Goal: Information Seeking & Learning: Learn about a topic

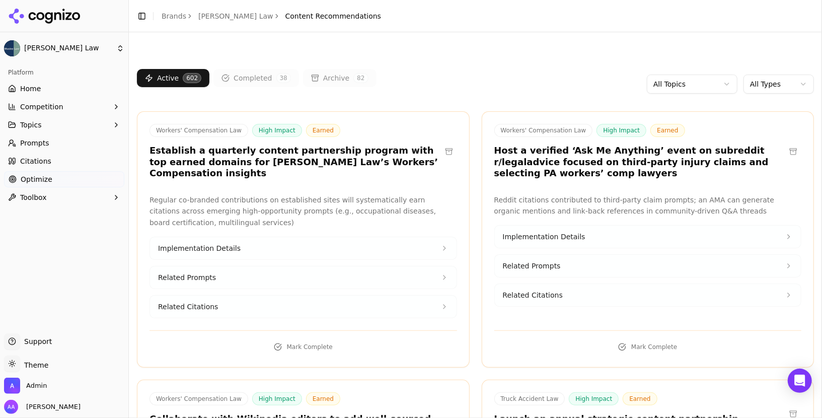
scroll to position [59457, 0]
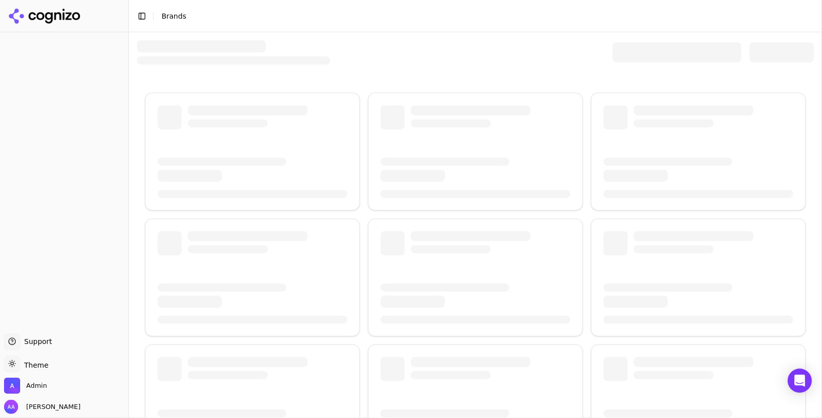
click at [655, 60] on div at bounding box center [677, 52] width 129 height 20
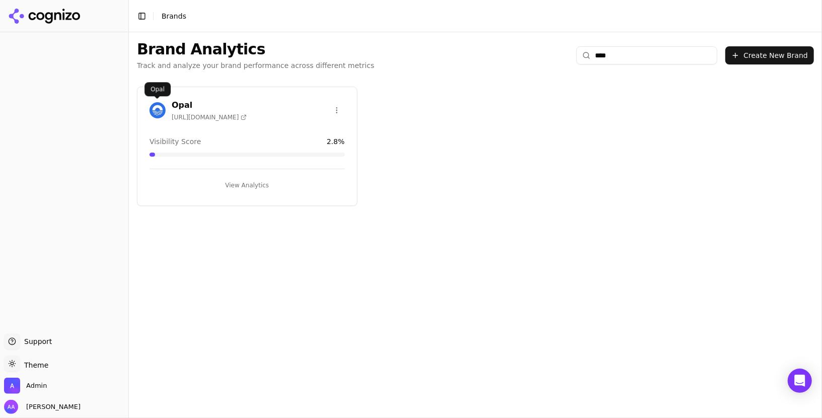
type input "****"
click at [165, 116] on div at bounding box center [158, 110] width 16 height 16
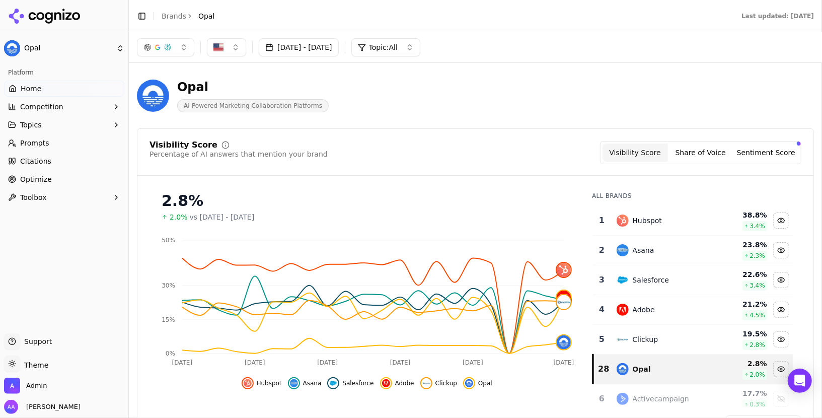
click at [327, 49] on button "[DATE] - [DATE]" at bounding box center [299, 47] width 80 height 18
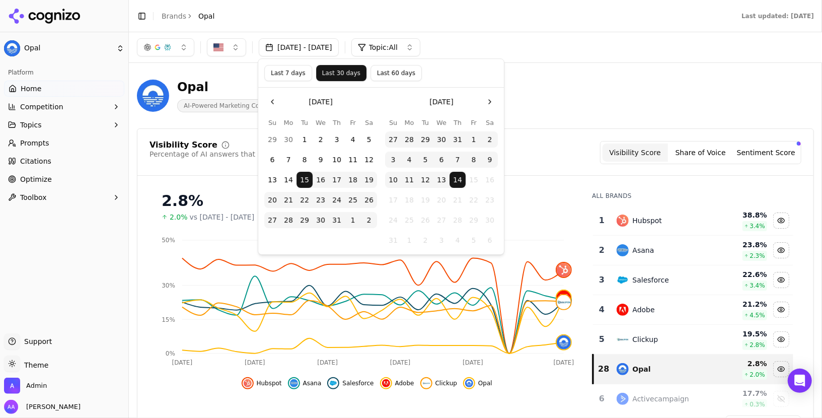
click at [396, 77] on button "Last 60 days" at bounding box center [396, 73] width 51 height 16
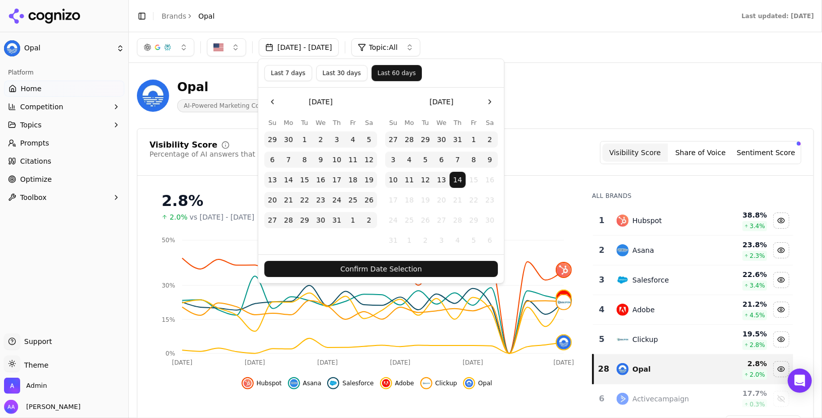
click at [401, 268] on button "Confirm Date Selection" at bounding box center [381, 269] width 234 height 16
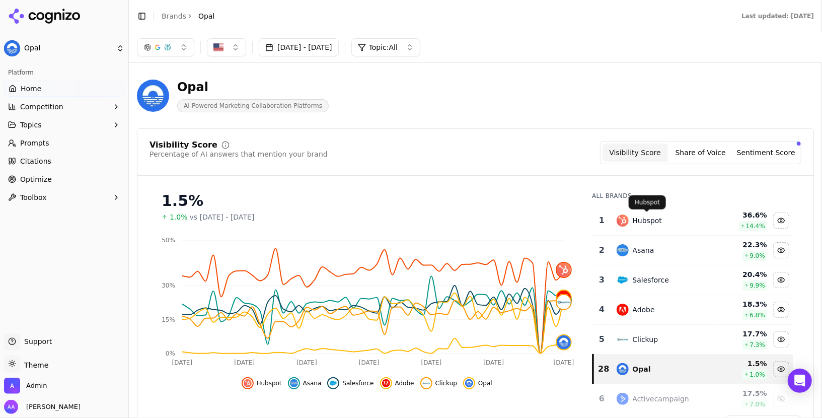
click at [658, 216] on div "Hubspot" at bounding box center [648, 221] width 30 height 10
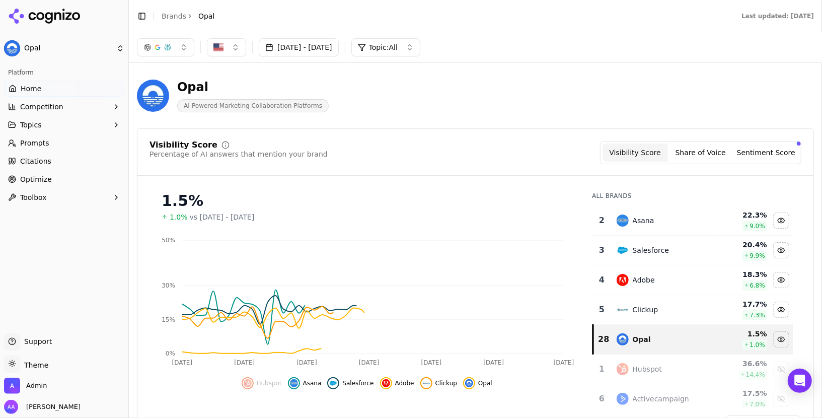
click at [655, 222] on div "Asana" at bounding box center [663, 221] width 92 height 12
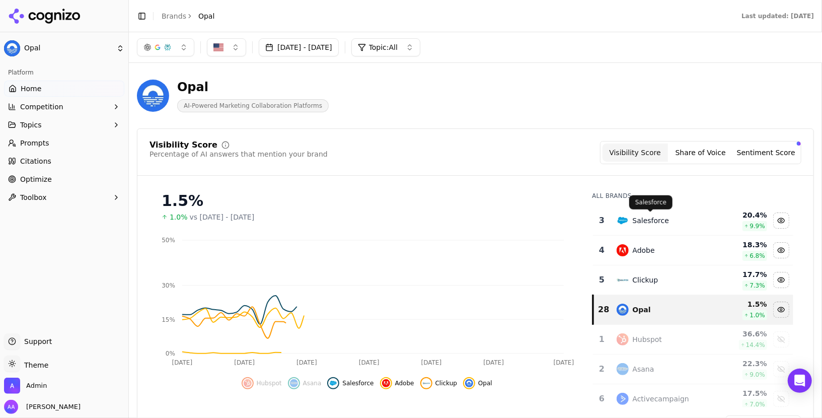
click at [650, 226] on td "Salesforce" at bounding box center [663, 221] width 104 height 30
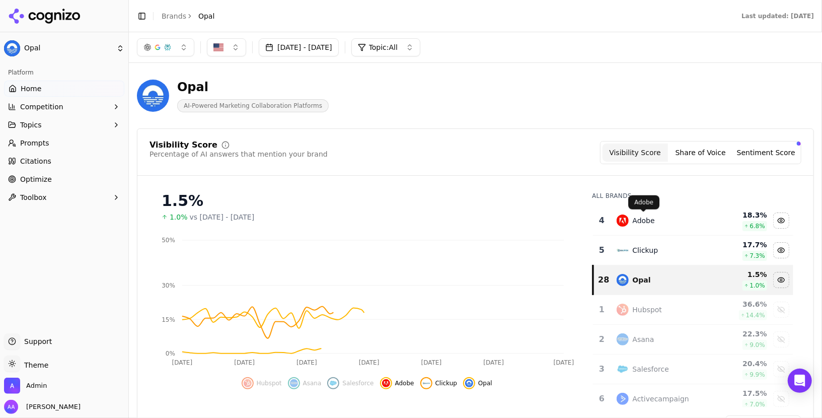
click at [646, 222] on div "Adobe" at bounding box center [644, 221] width 22 height 10
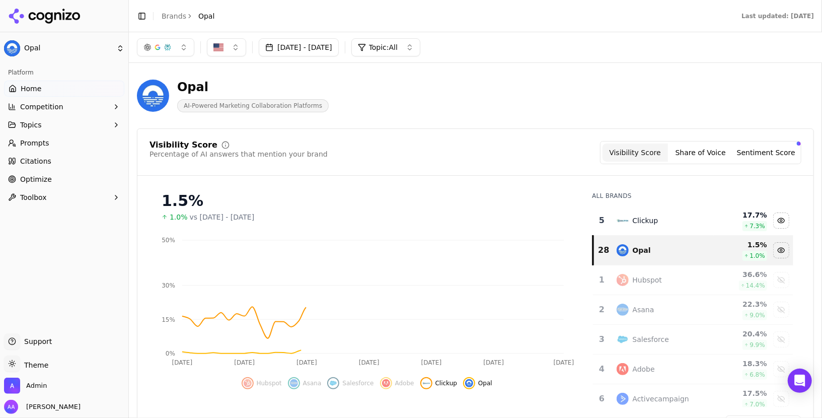
click at [643, 224] on div "Clickup" at bounding box center [646, 221] width 26 height 10
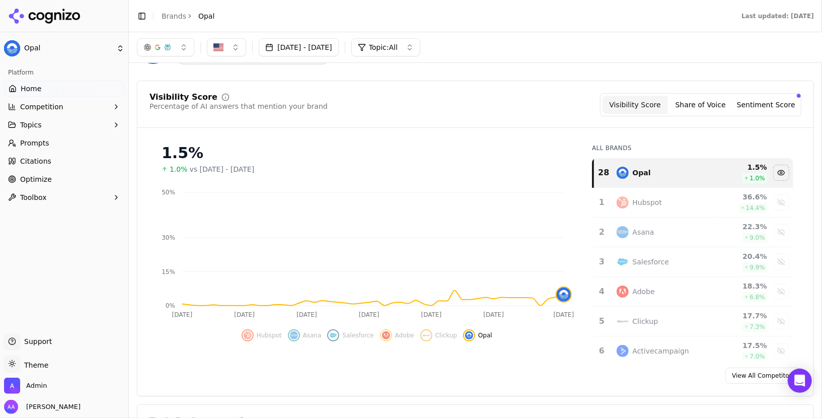
click at [46, 165] on span "Citations" at bounding box center [35, 161] width 31 height 10
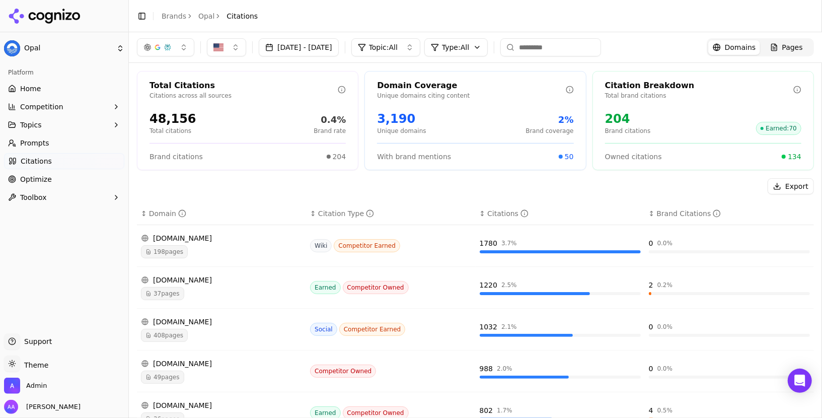
click at [17, 86] on link "Home" at bounding box center [64, 89] width 120 height 16
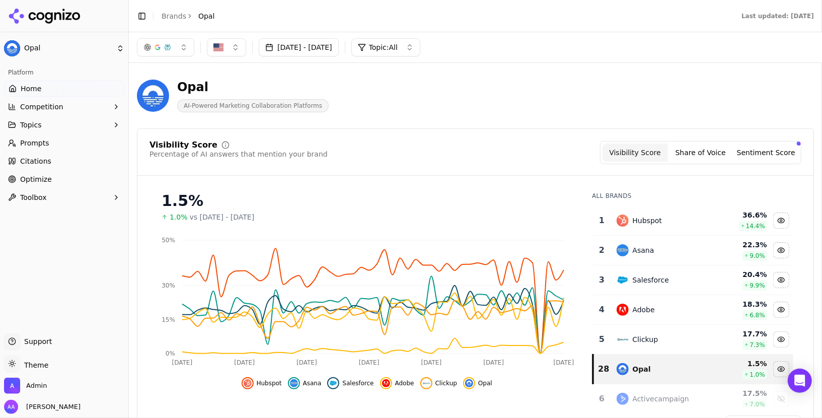
click at [684, 216] on div "Hubspot" at bounding box center [663, 221] width 92 height 12
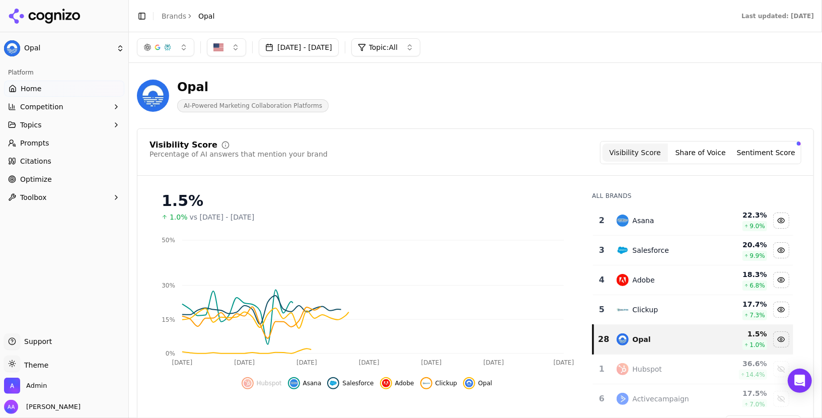
click at [678, 225] on div "Asana" at bounding box center [663, 221] width 92 height 12
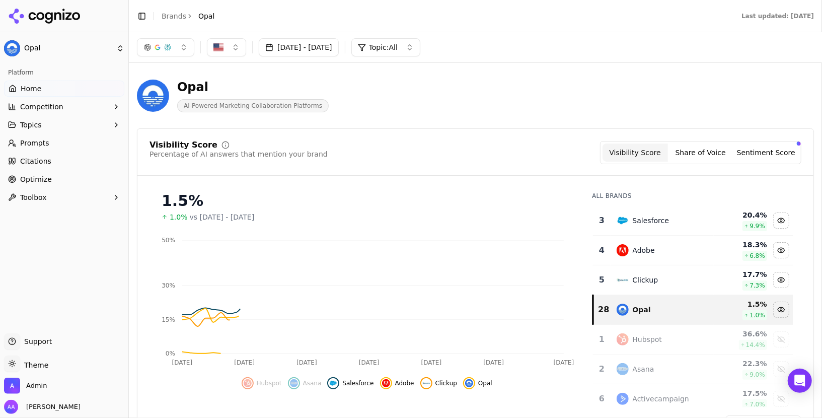
click at [678, 225] on div "Salesforce" at bounding box center [663, 221] width 92 height 12
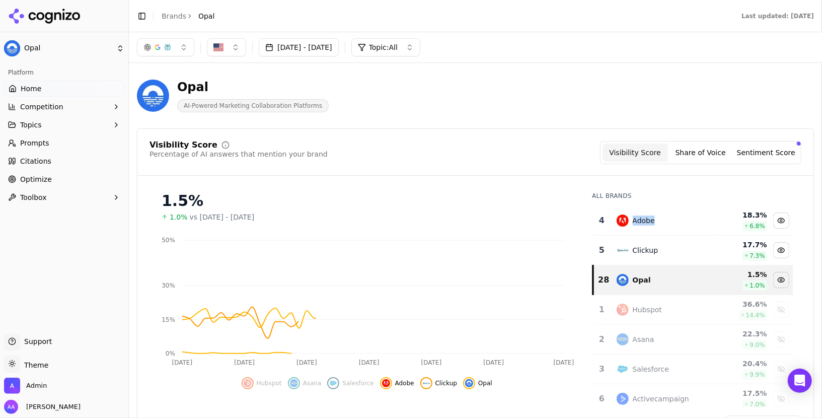
click at [678, 225] on div "Adobe" at bounding box center [663, 221] width 92 height 12
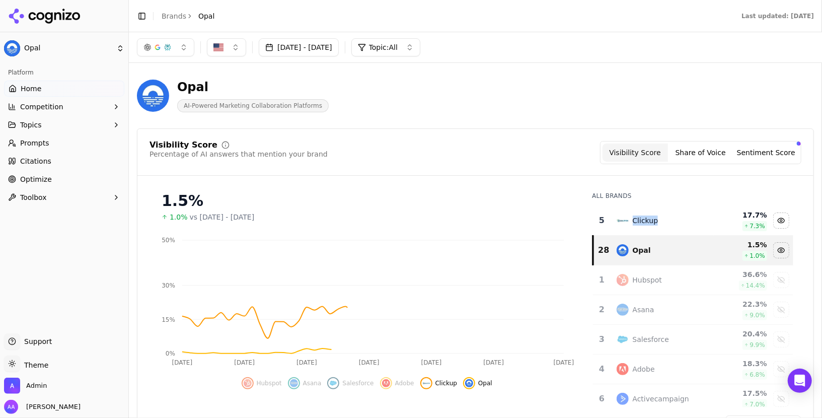
click at [665, 226] on td "Clickup" at bounding box center [663, 221] width 104 height 30
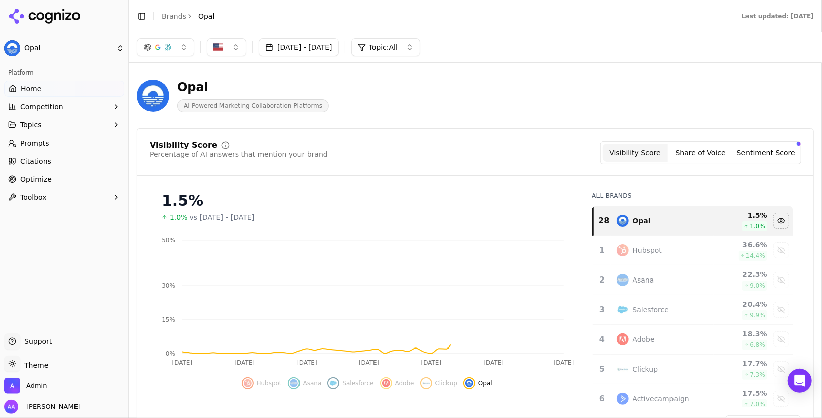
click at [514, 169] on div "Visibility Score Percentage of AI answers that mention your brand Visibility Sc…" at bounding box center [476, 158] width 676 height 35
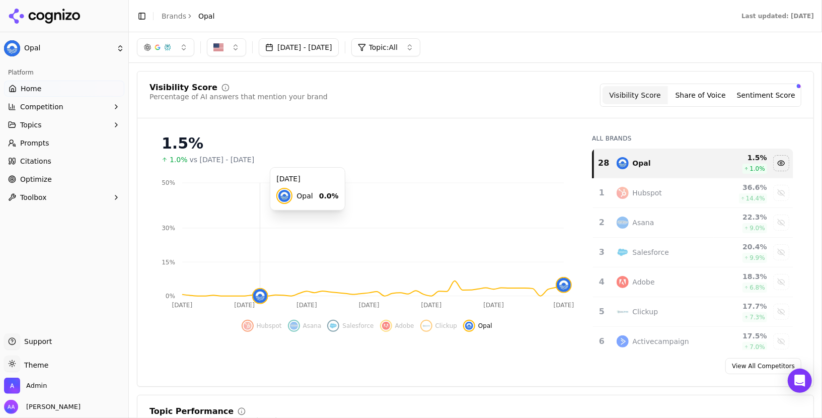
scroll to position [57, 0]
click at [668, 187] on div "Hubspot" at bounding box center [663, 193] width 92 height 12
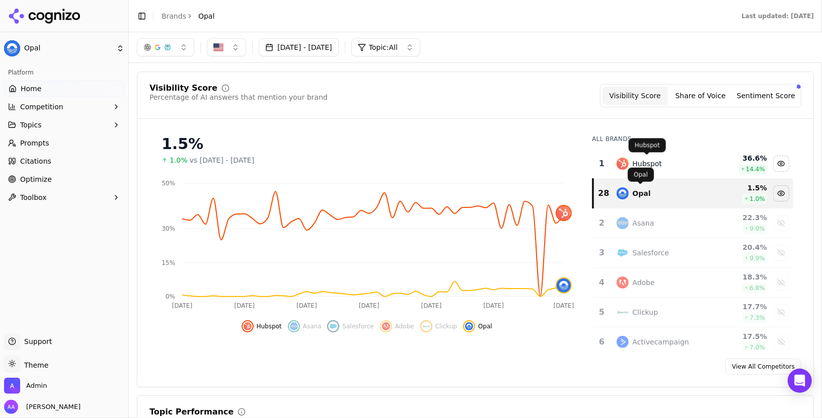
click at [651, 166] on div "Hubspot" at bounding box center [648, 164] width 30 height 10
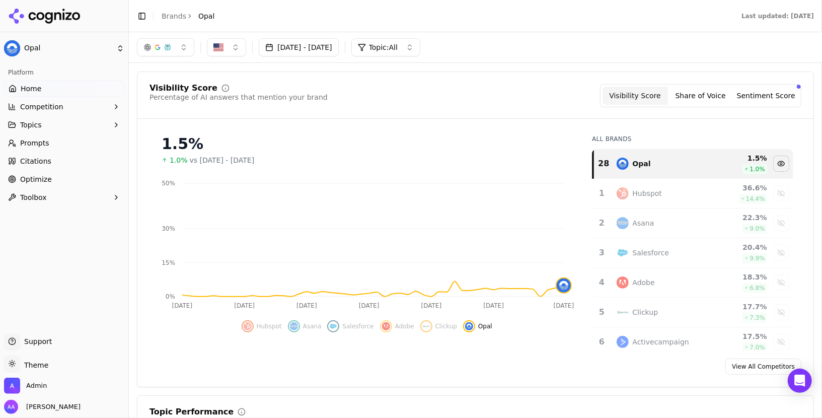
click at [70, 177] on link "Optimize" at bounding box center [64, 179] width 120 height 16
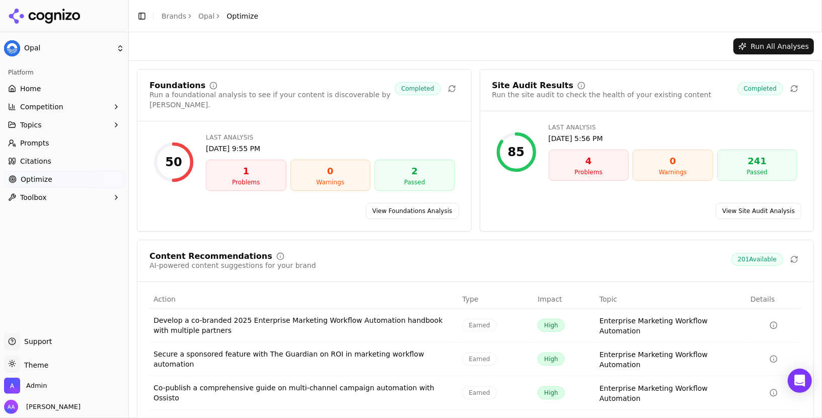
scroll to position [64, 0]
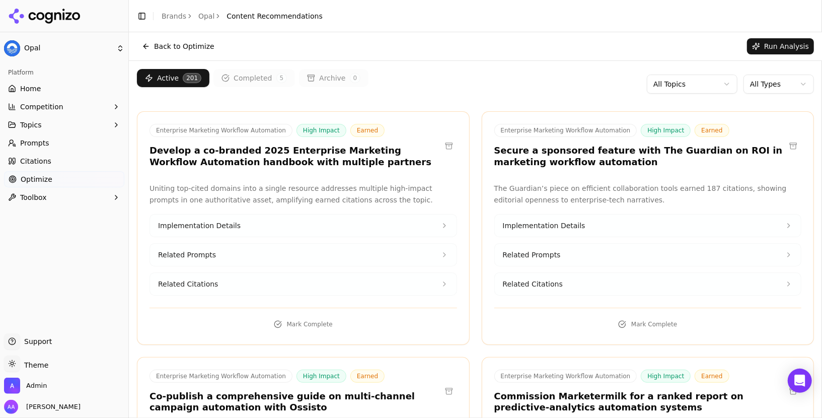
click at [770, 88] on html "Opal Platform Home Competition Topics Prompts Citations Optimize Toolbox Suppor…" at bounding box center [411, 209] width 822 height 418
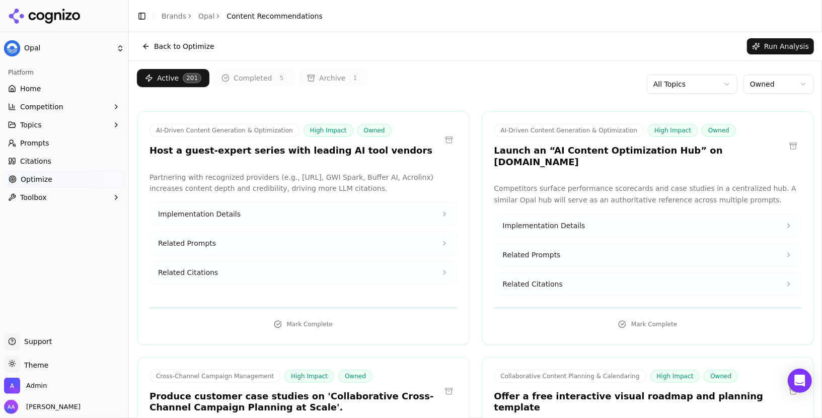
click at [65, 148] on link "Prompts" at bounding box center [64, 143] width 120 height 16
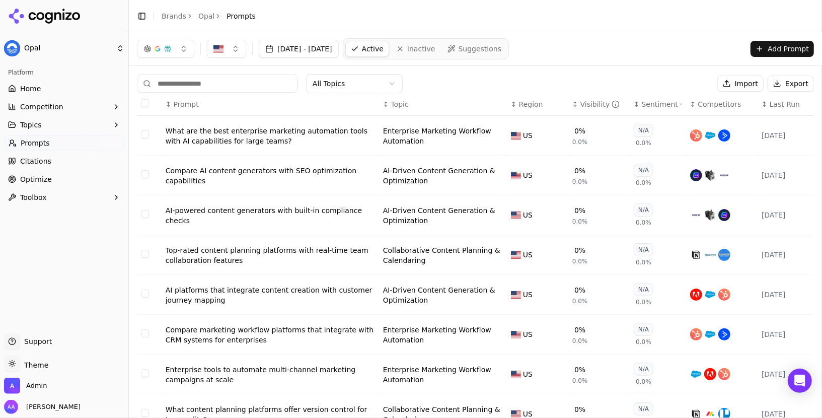
scroll to position [124, 0]
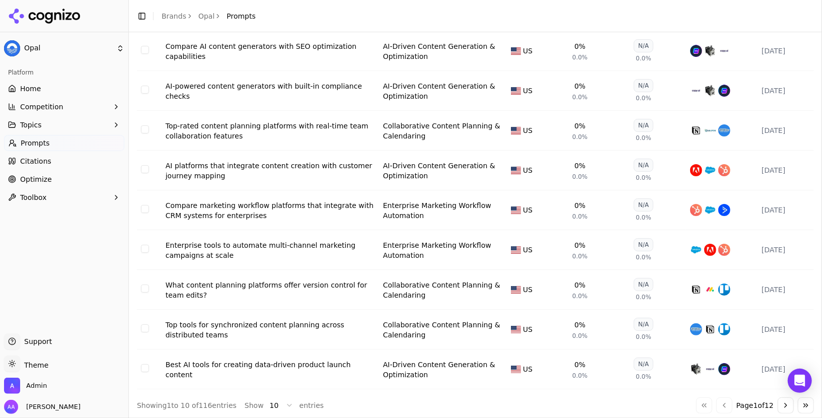
click at [789, 400] on button "Go to next page" at bounding box center [786, 405] width 16 height 16
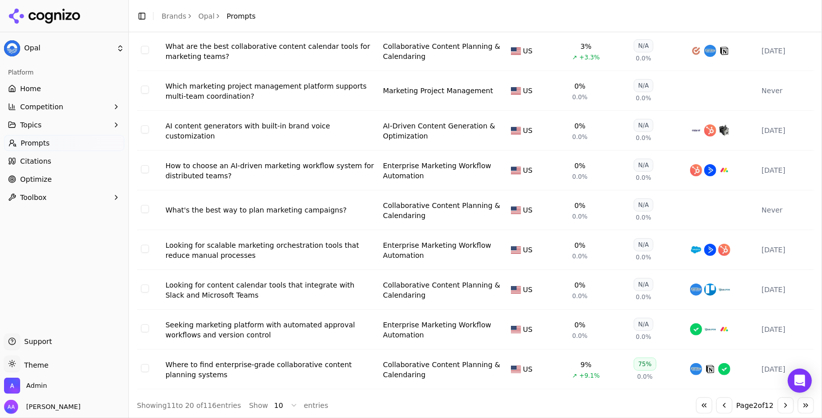
click at [703, 400] on button "Go to first page" at bounding box center [705, 405] width 16 height 16
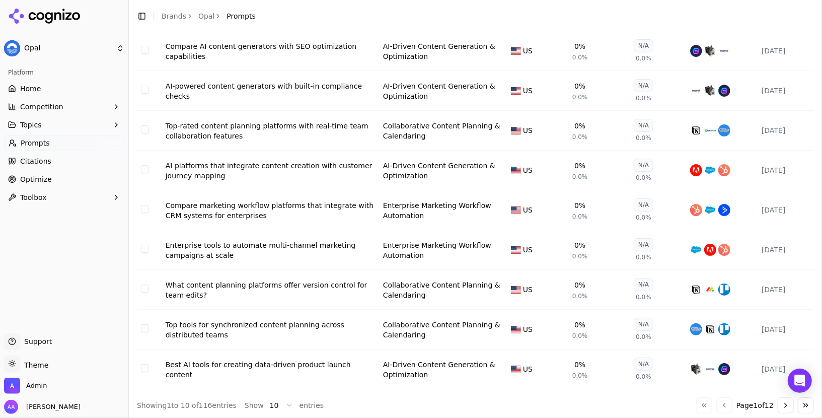
click at [788, 409] on button "Go to next page" at bounding box center [786, 405] width 16 height 16
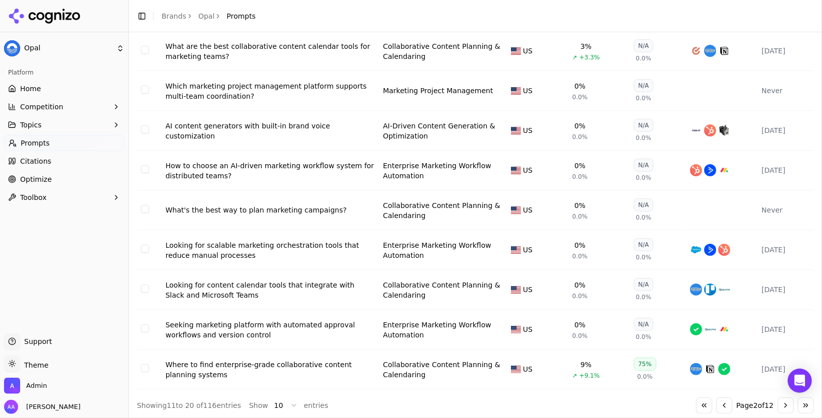
click at [788, 405] on button "Go to next page" at bounding box center [786, 405] width 16 height 16
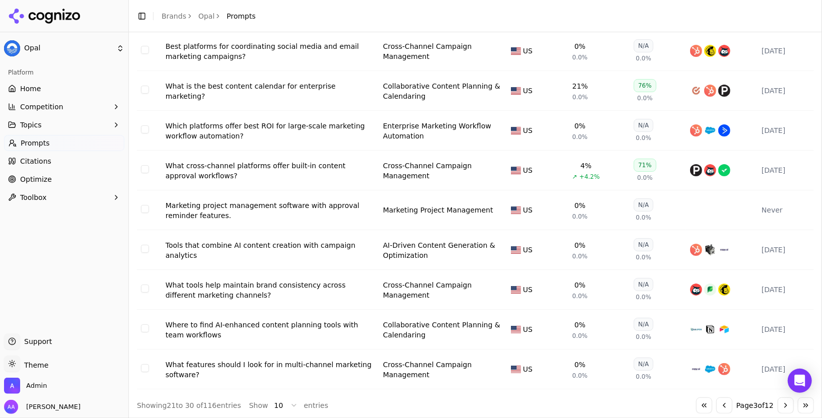
click at [55, 173] on link "Optimize" at bounding box center [64, 179] width 120 height 16
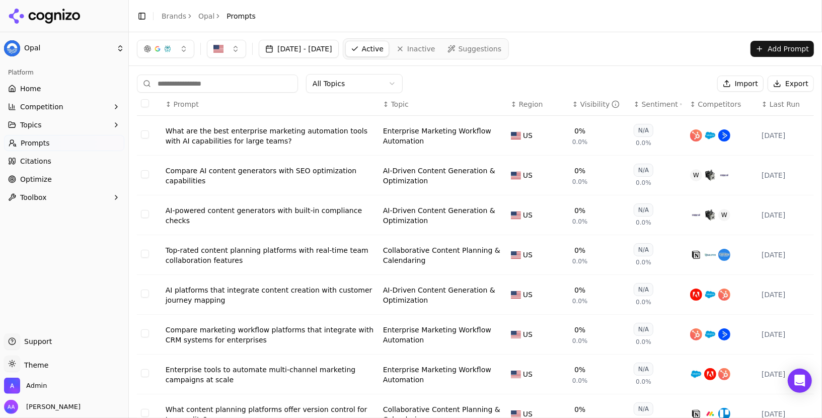
scroll to position [124, 0]
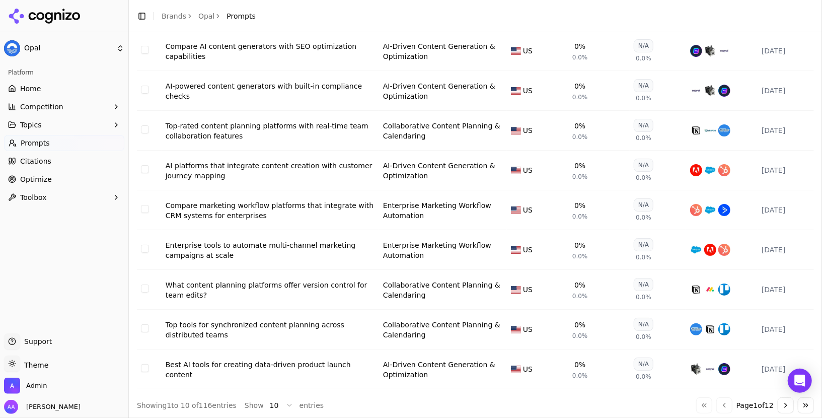
click at [788, 404] on button "Go to next page" at bounding box center [786, 405] width 16 height 16
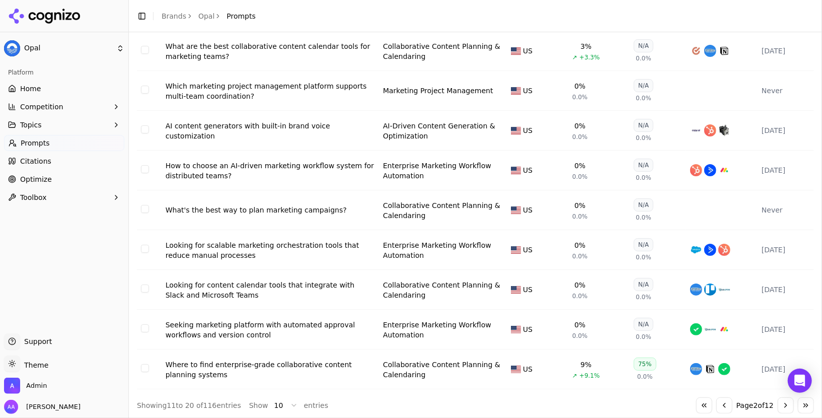
click at [788, 404] on button "Go to next page" at bounding box center [786, 405] width 16 height 16
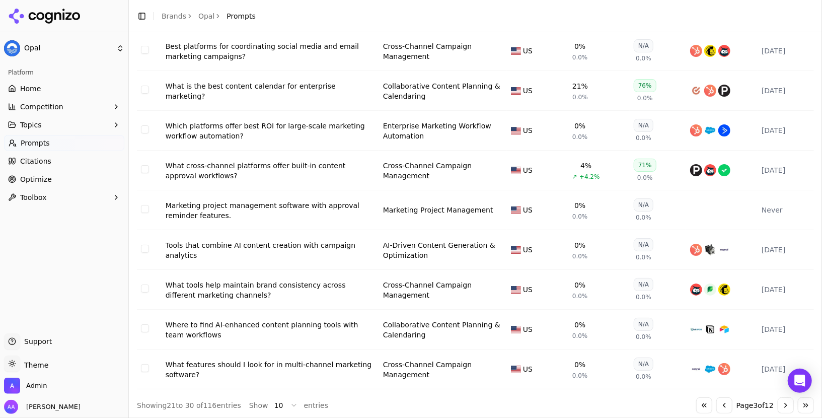
click at [784, 406] on button "Go to next page" at bounding box center [786, 405] width 16 height 16
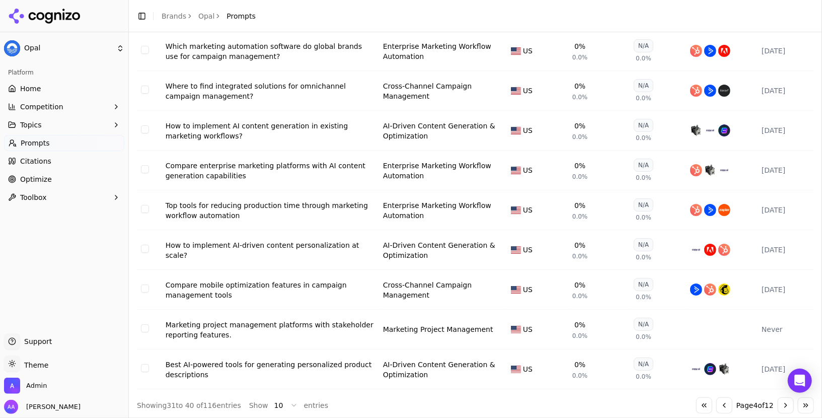
click at [782, 403] on button "Go to next page" at bounding box center [786, 405] width 16 height 16
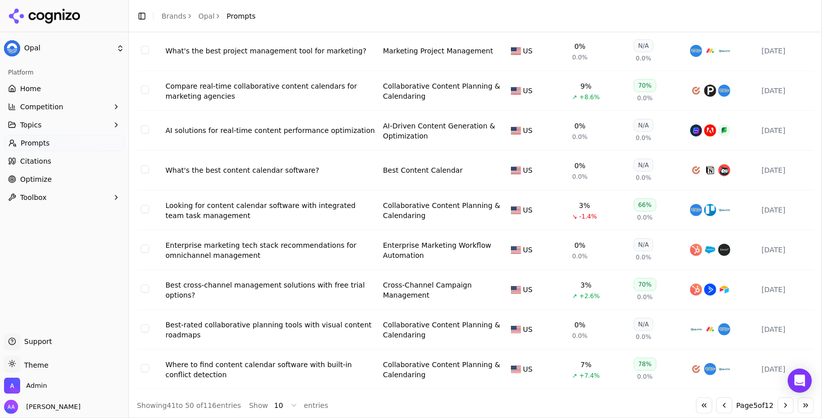
click at [785, 405] on button "Go to next page" at bounding box center [786, 405] width 16 height 16
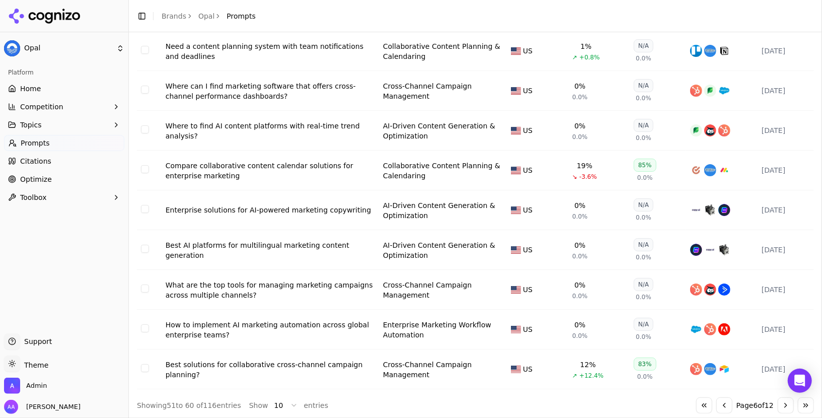
click at [785, 406] on button "Go to next page" at bounding box center [786, 405] width 16 height 16
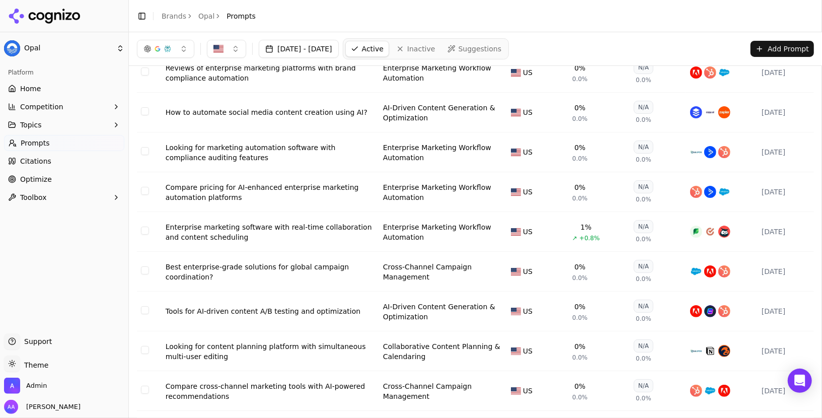
scroll to position [0, 0]
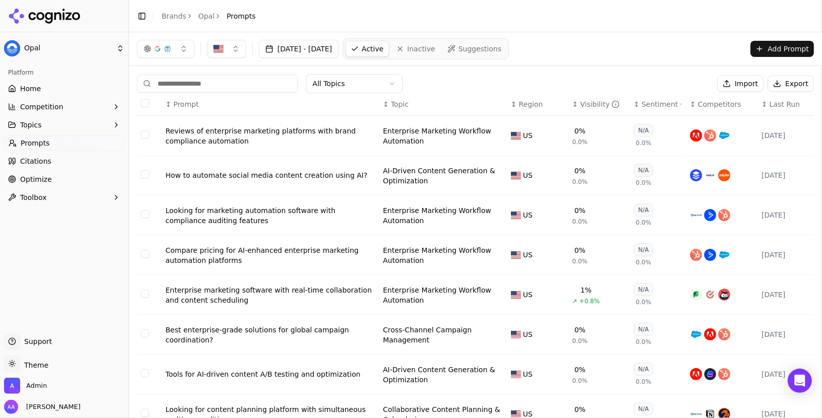
click at [471, 89] on div "All Topics Import Export" at bounding box center [475, 83] width 677 height 19
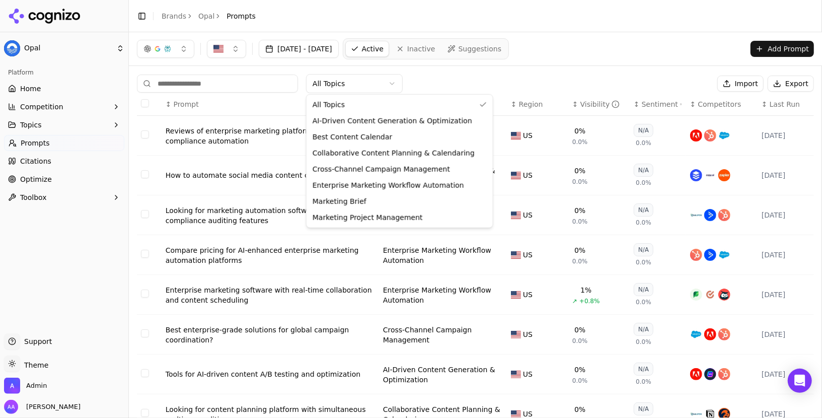
click at [376, 75] on html "Opal Platform Home Competition Topics Prompts Citations Optimize Toolbox Suppor…" at bounding box center [411, 209] width 822 height 418
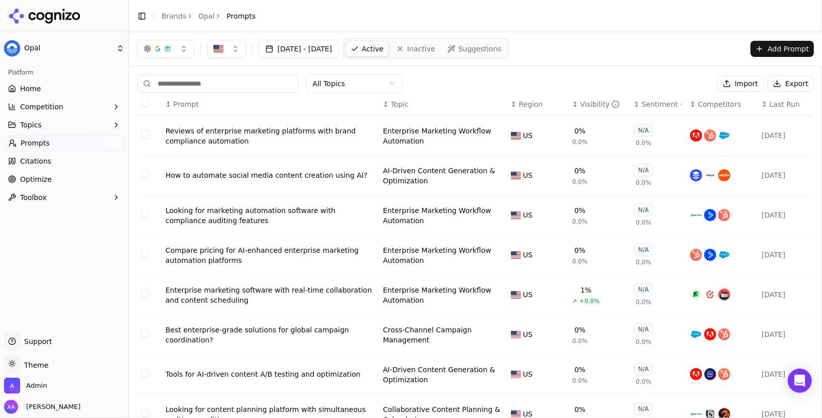
click at [461, 83] on html "Opal Platform Home Competition Topics Prompts Citations Optimize Toolbox Suppor…" at bounding box center [411, 209] width 822 height 418
click at [31, 91] on span "Home" at bounding box center [30, 89] width 21 height 10
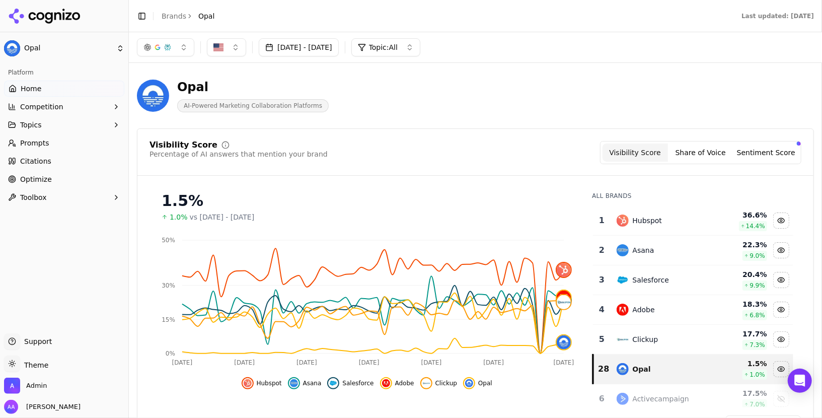
click at [654, 225] on div "Hubspot" at bounding box center [663, 221] width 92 height 12
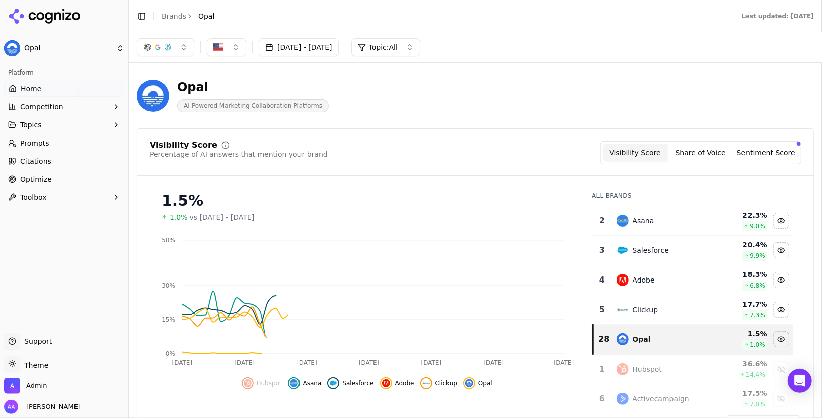
click at [652, 233] on td "Asana" at bounding box center [663, 221] width 104 height 30
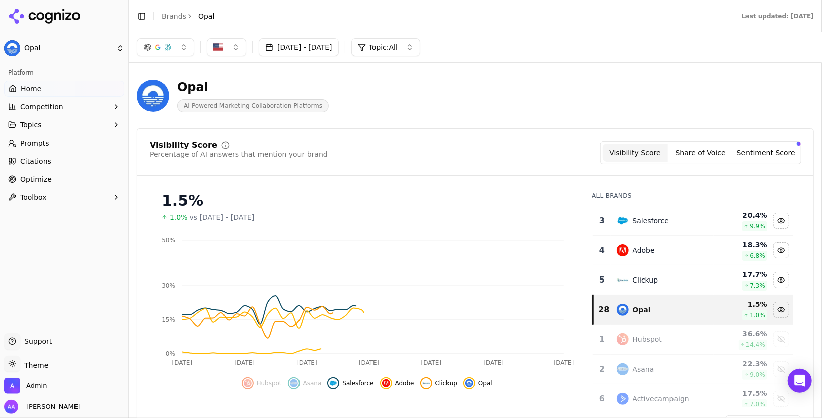
click at [663, 232] on td "Salesforce" at bounding box center [663, 221] width 104 height 30
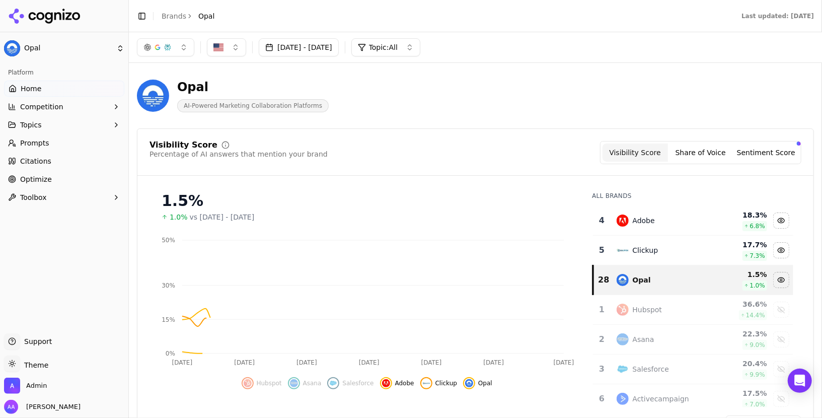
click at [659, 230] on td "Adobe" at bounding box center [663, 221] width 104 height 30
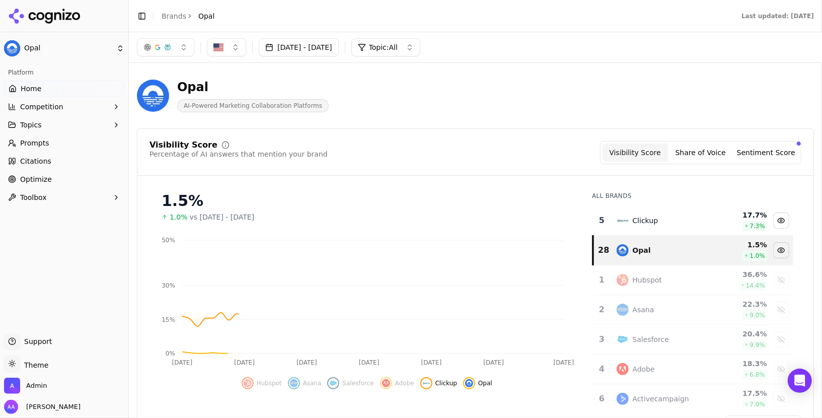
click at [659, 231] on td "Clickup" at bounding box center [663, 221] width 104 height 30
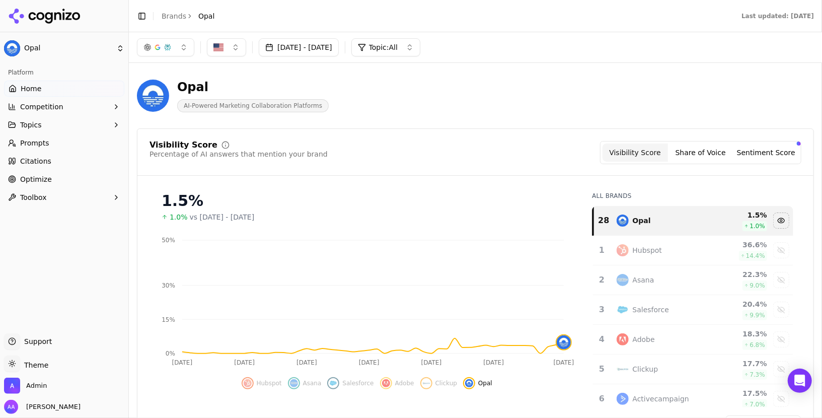
click at [325, 51] on button "Jun 15, 2025 - Aug 14, 2025" at bounding box center [299, 47] width 80 height 18
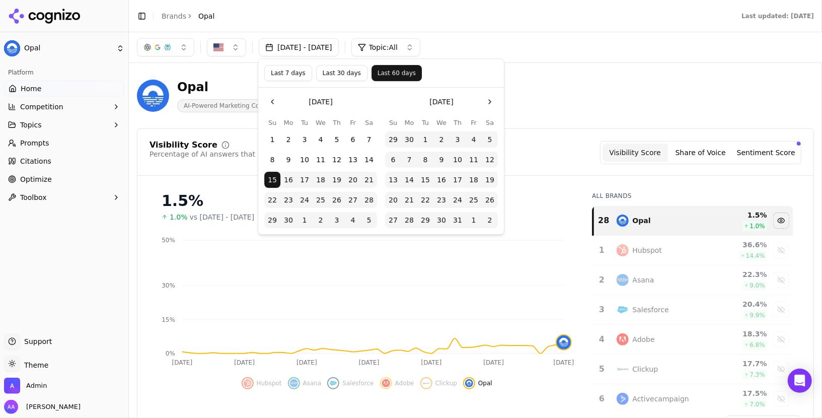
click at [303, 71] on button "Last 7 days" at bounding box center [288, 73] width 48 height 16
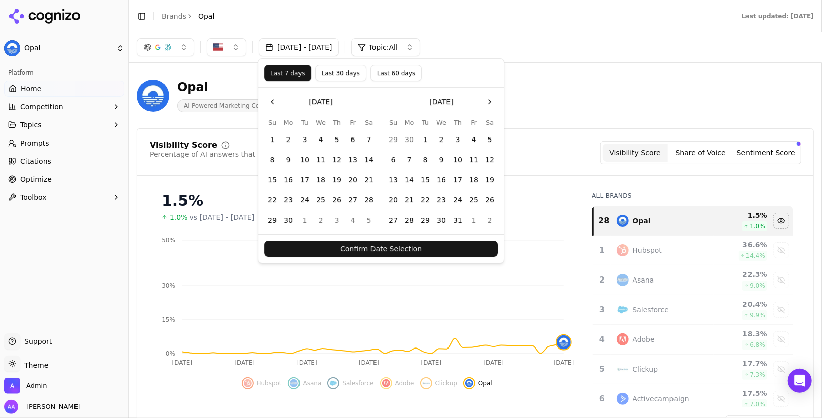
click at [415, 247] on button "Confirm Date Selection" at bounding box center [381, 249] width 234 height 16
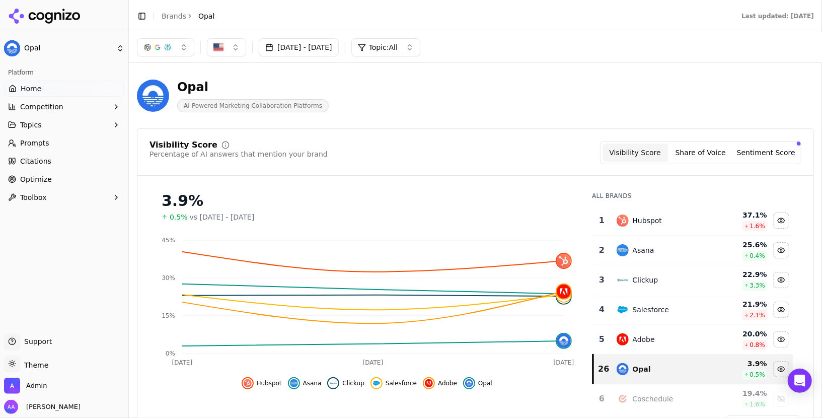
click at [328, 48] on button "Aug 07, 2025 - Aug 14, 2025" at bounding box center [299, 47] width 80 height 18
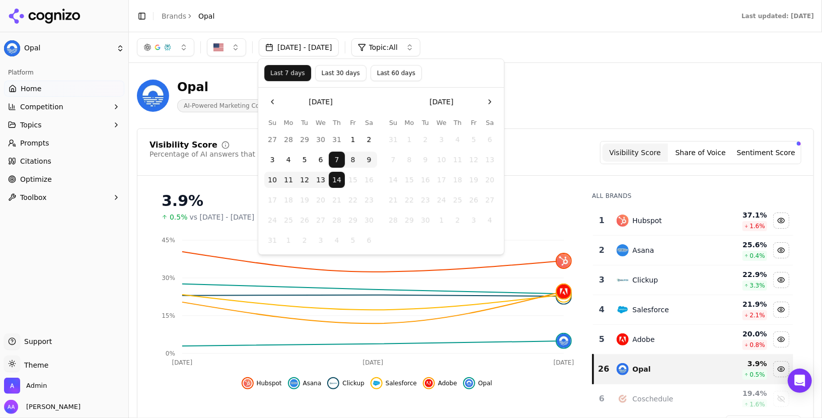
click at [348, 80] on button "Last 30 days" at bounding box center [340, 73] width 51 height 16
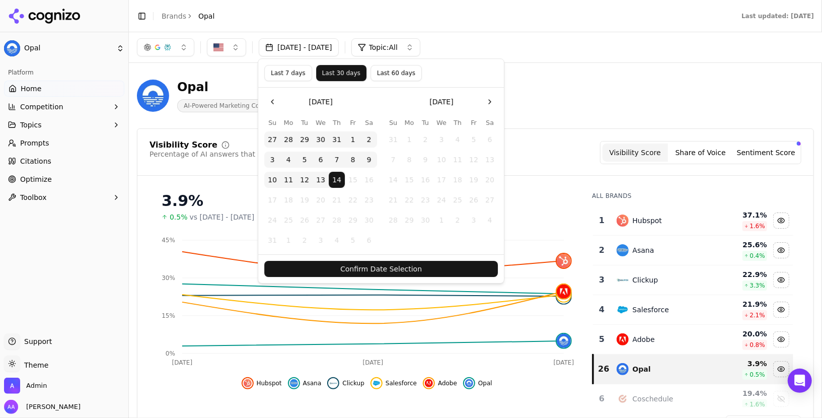
click at [428, 266] on button "Confirm Date Selection" at bounding box center [381, 269] width 234 height 16
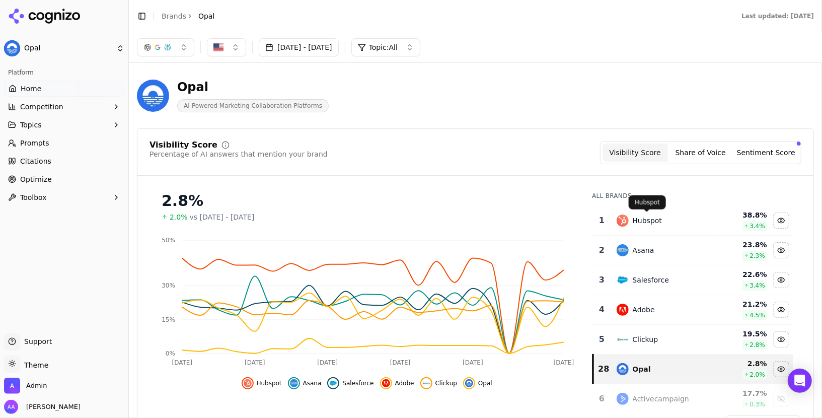
click at [650, 218] on div "Hubspot" at bounding box center [648, 221] width 30 height 10
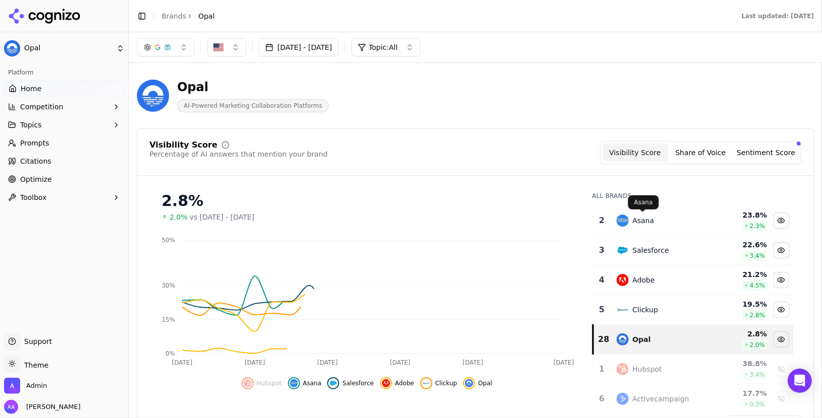
click at [651, 220] on div "Asana" at bounding box center [644, 221] width 22 height 10
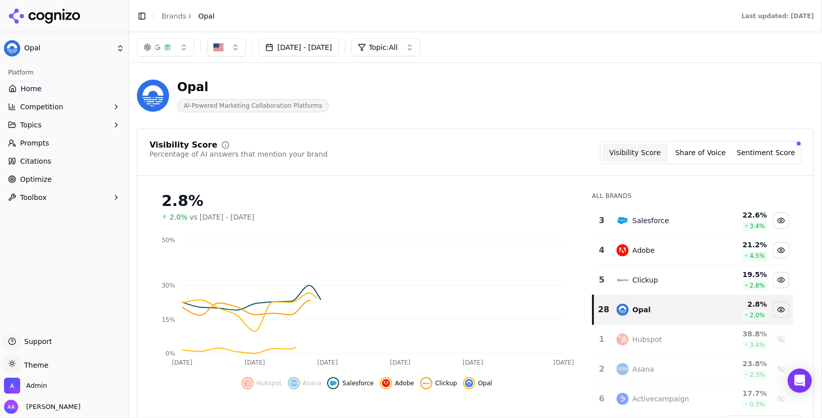
click at [654, 220] on div "Salesforce" at bounding box center [651, 221] width 37 height 10
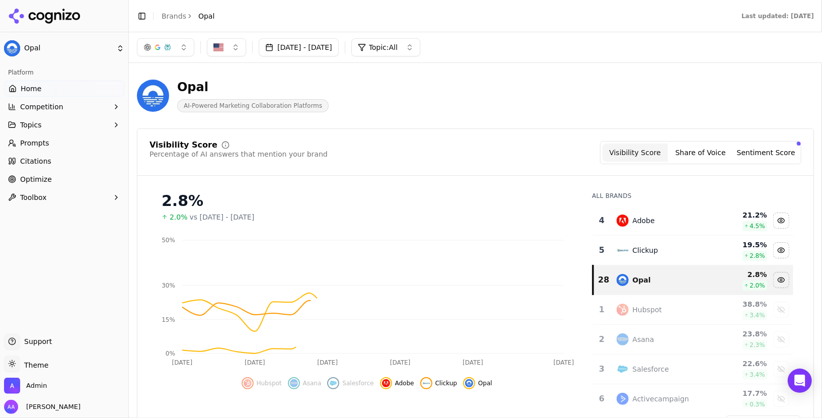
click at [651, 220] on div "Adobe" at bounding box center [644, 221] width 22 height 10
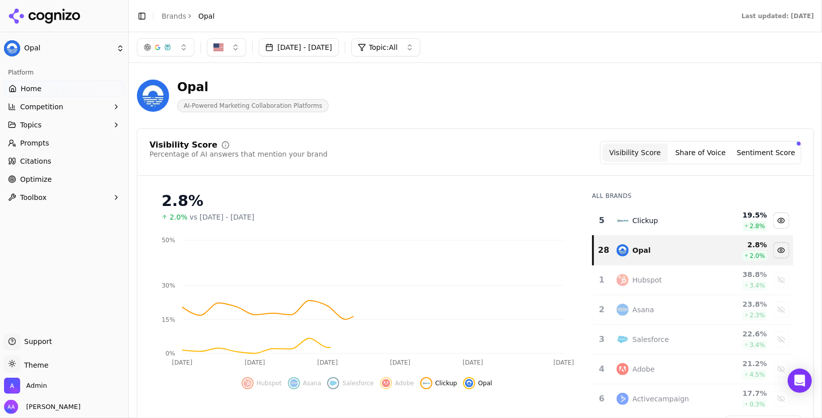
click at [647, 220] on div "Clickup" at bounding box center [646, 221] width 26 height 10
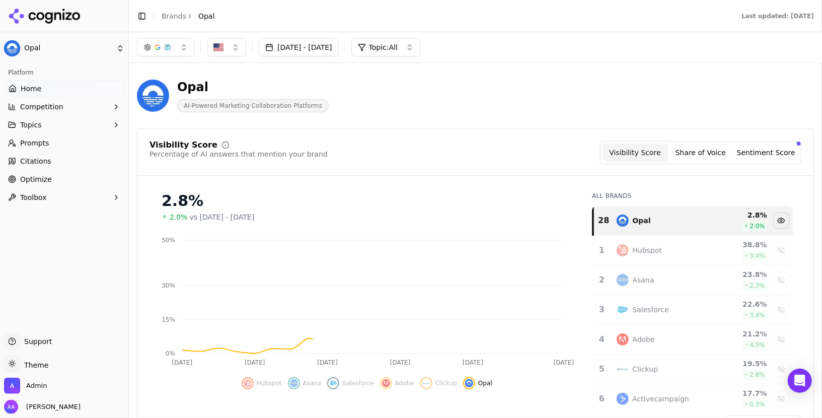
click at [526, 179] on div "Visibility Score Percentage of AI answers that mention your brand Visibility Sc…" at bounding box center [475, 286] width 677 height 316
click at [621, 100] on div "Opal AI-Powered Marketing Collaboration Platforms" at bounding box center [475, 95] width 677 height 49
click at [661, 225] on div "Opal" at bounding box center [663, 221] width 92 height 12
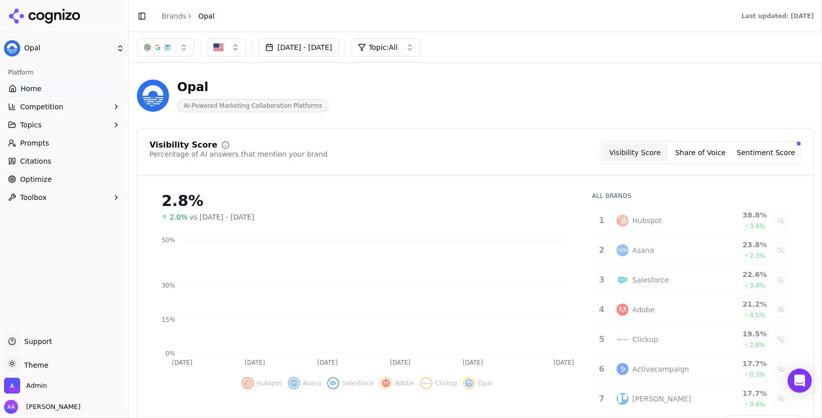
click at [671, 219] on div "Hubspot" at bounding box center [663, 221] width 92 height 12
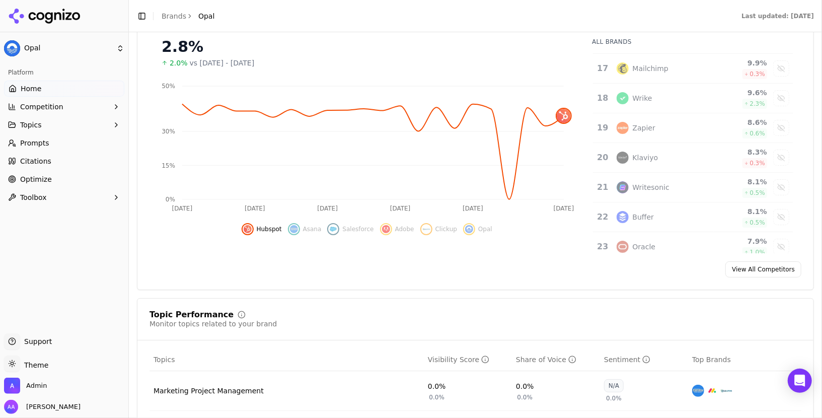
scroll to position [712, 0]
click at [656, 151] on div "Opal" at bounding box center [663, 157] width 92 height 12
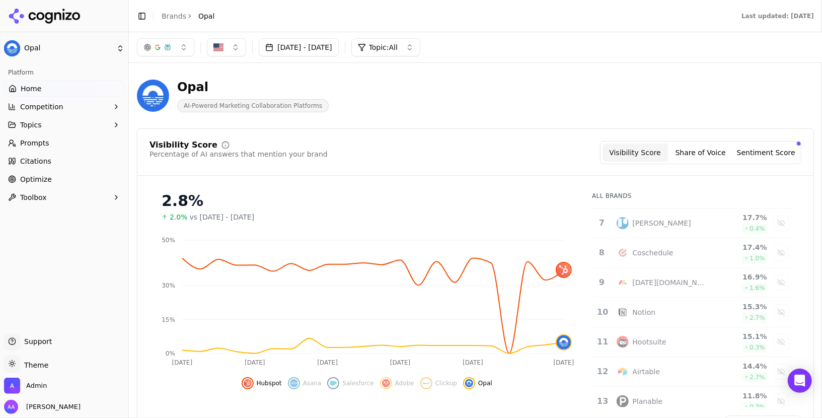
scroll to position [0, 0]
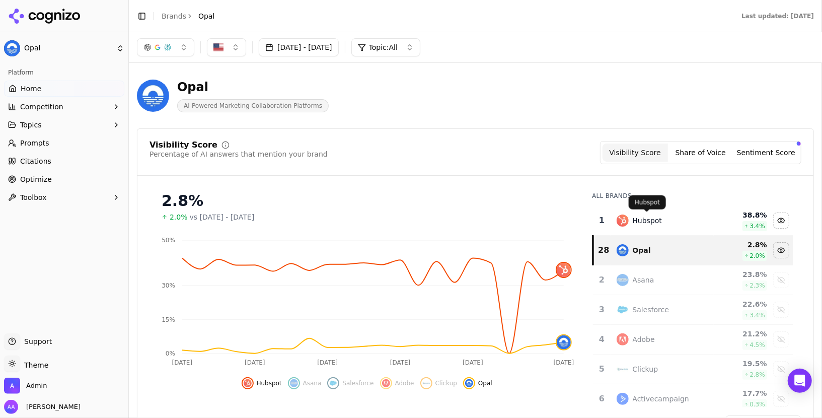
click at [666, 220] on div "Hubspot" at bounding box center [663, 221] width 92 height 12
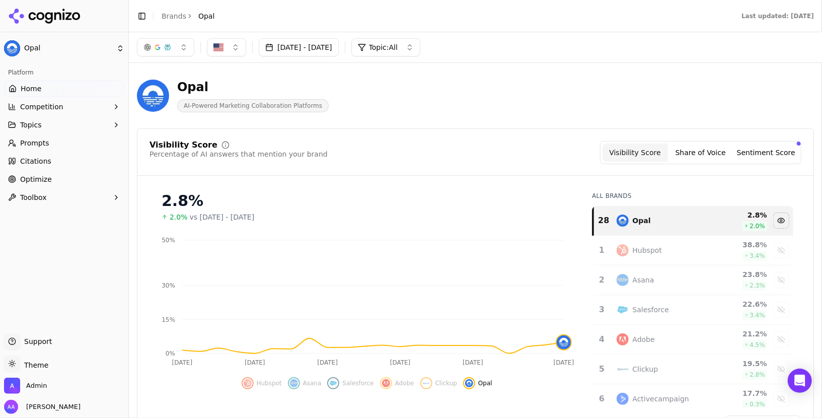
click at [418, 54] on button "Topic: All" at bounding box center [386, 47] width 69 height 18
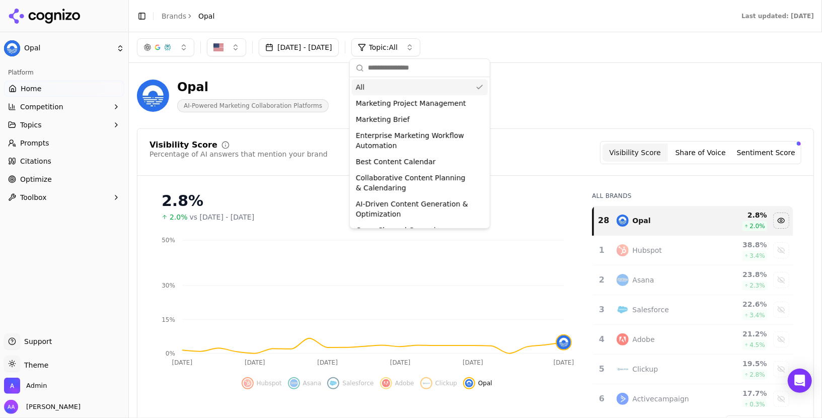
click at [539, 44] on div "Jul 15, 2025 - Aug 14, 2025 Topic: All" at bounding box center [475, 47] width 677 height 18
